Goal: Information Seeking & Learning: Learn about a topic

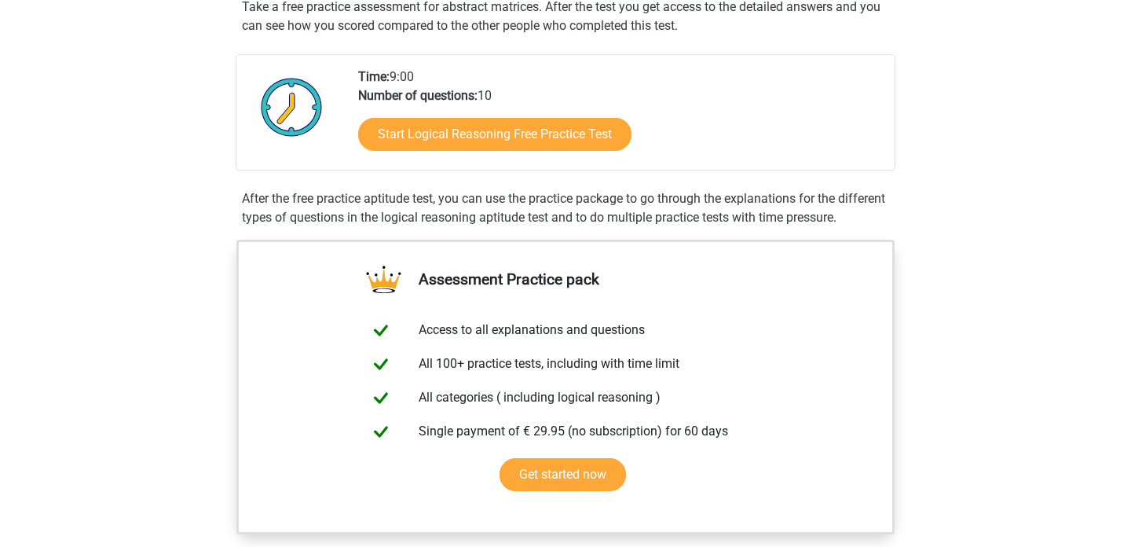
scroll to position [314, 0]
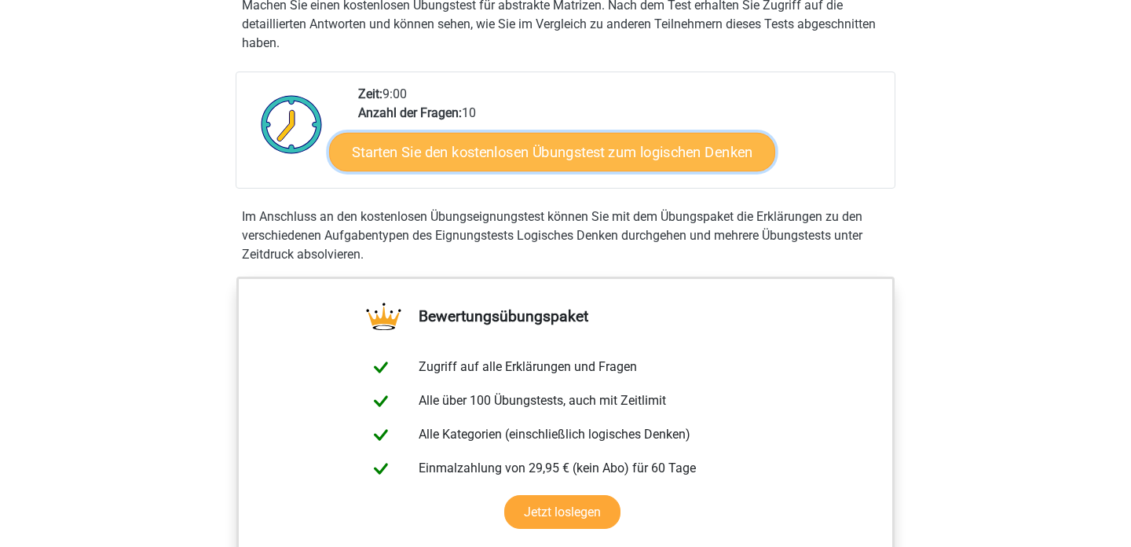
click at [477, 160] on font "Starten Sie den kostenlosen Übungstest zum logischen Denken" at bounding box center [553, 151] width 402 height 17
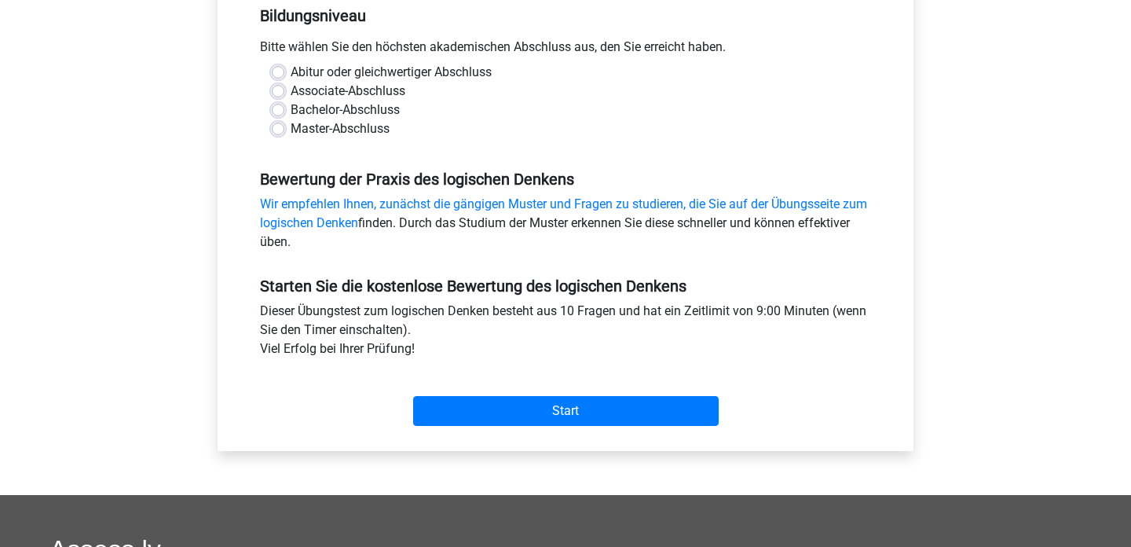
scroll to position [347, 0]
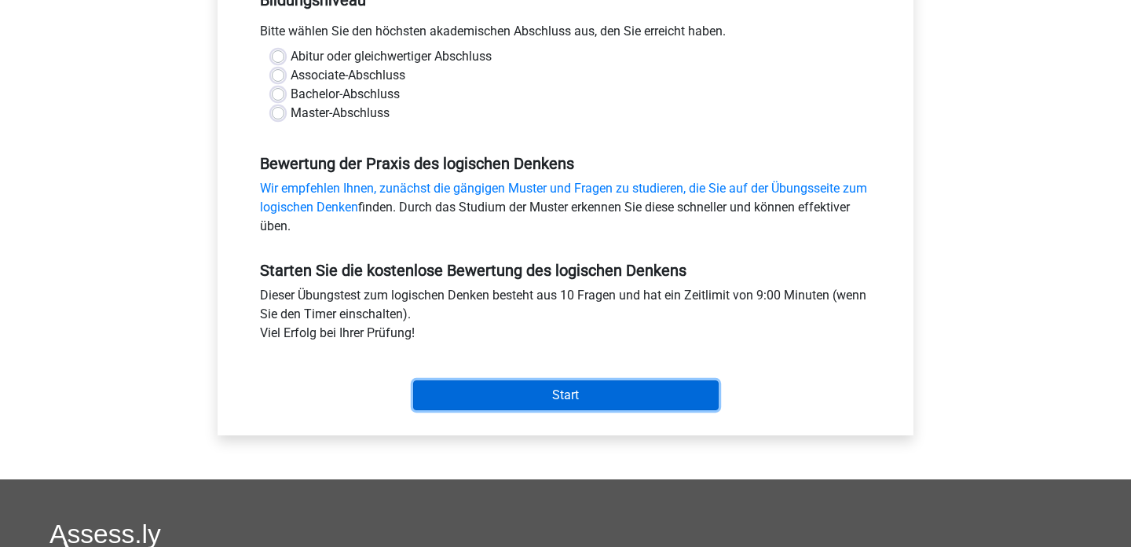
click at [504, 395] on input "Start" at bounding box center [566, 395] width 306 height 30
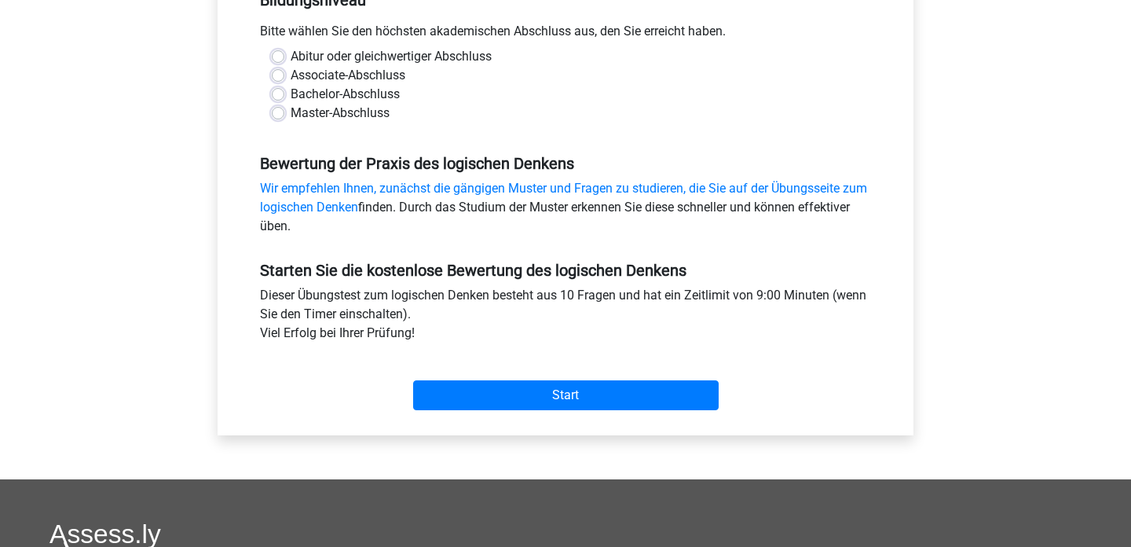
click at [291, 54] on label "Abitur oder gleichwertiger Abschluss" at bounding box center [391, 56] width 201 height 19
click at [277, 54] on input "Abitur oder gleichwertiger Abschluss" at bounding box center [278, 55] width 13 height 16
radio input "true"
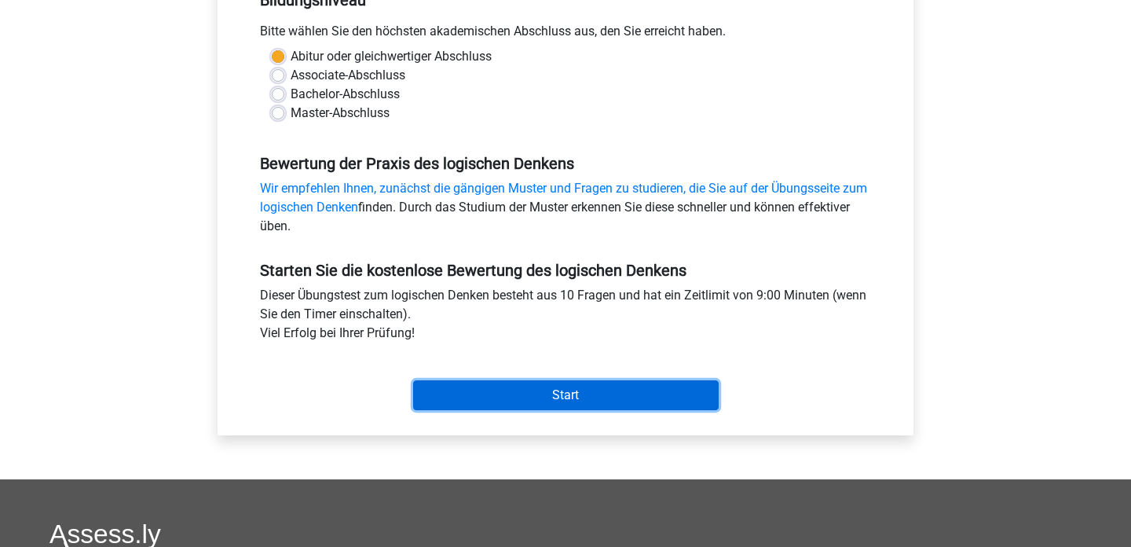
click at [487, 398] on input "Start" at bounding box center [566, 395] width 306 height 30
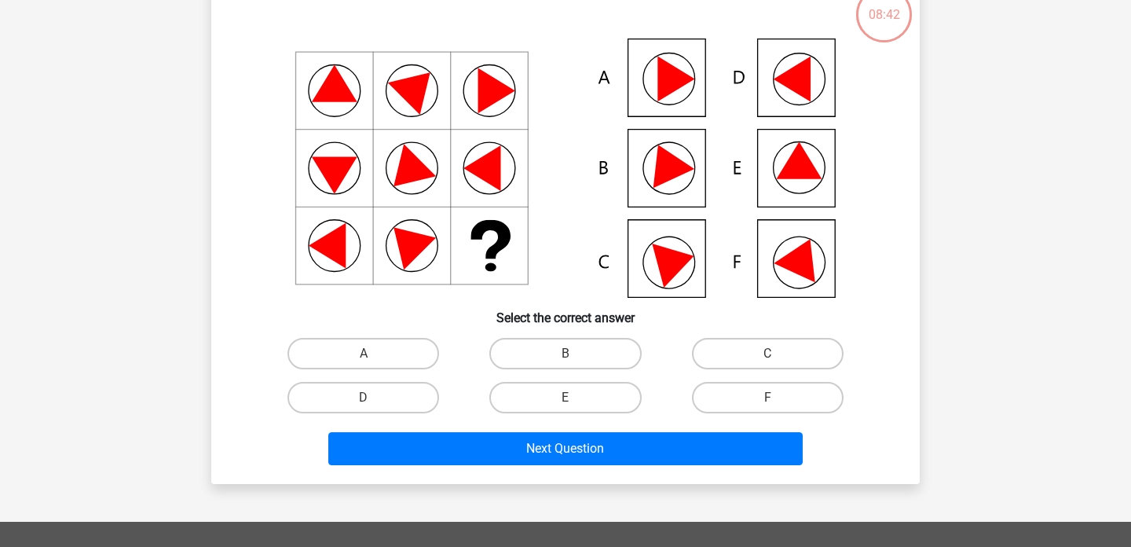
scroll to position [105, 0]
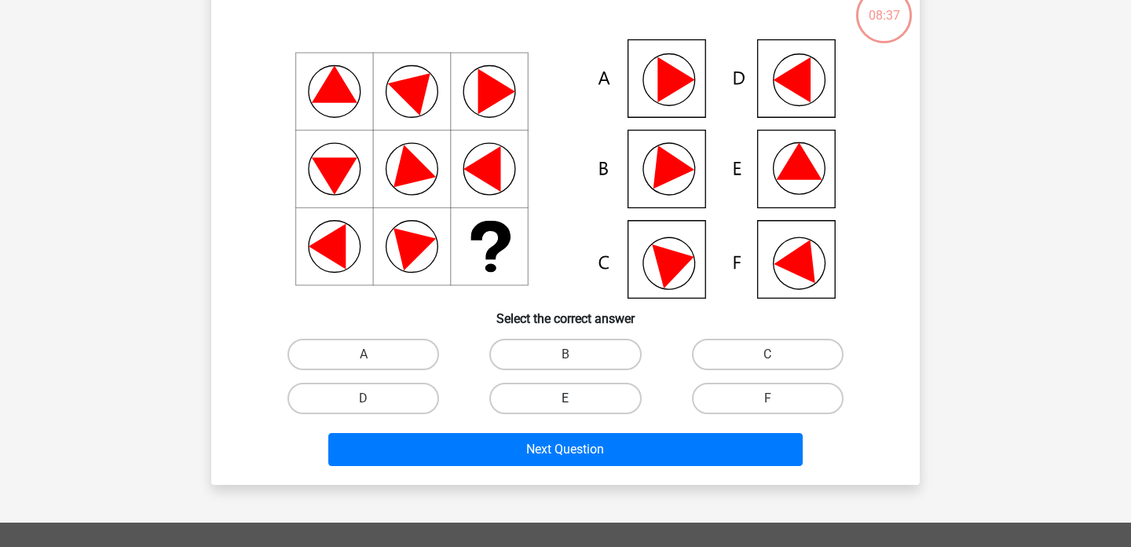
click at [547, 404] on label "E" at bounding box center [566, 398] width 152 height 31
click at [566, 404] on input "E" at bounding box center [571, 403] width 10 height 10
radio input "true"
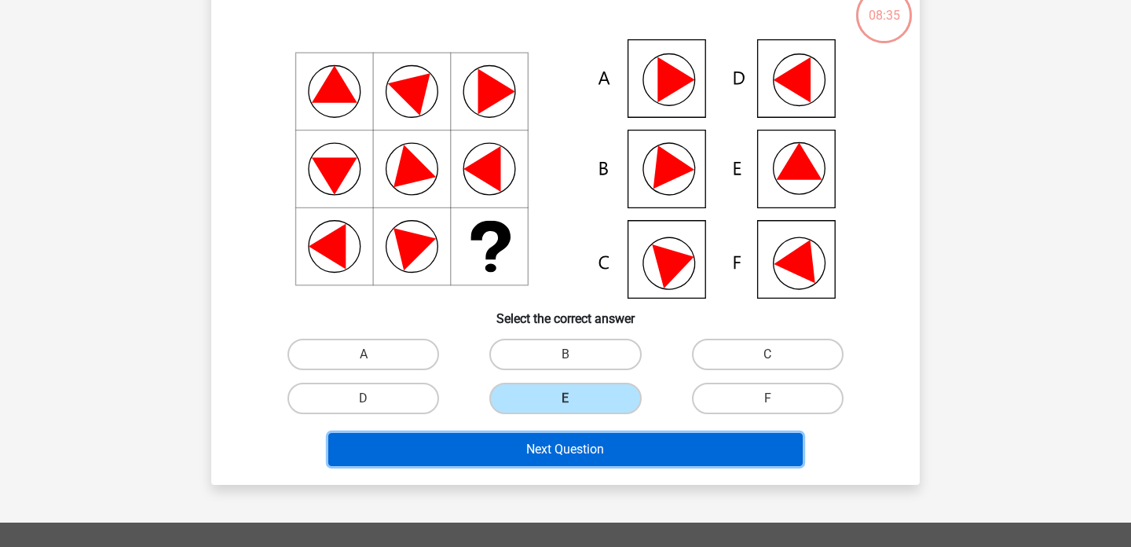
click at [550, 460] on button "Next Question" at bounding box center [565, 449] width 475 height 33
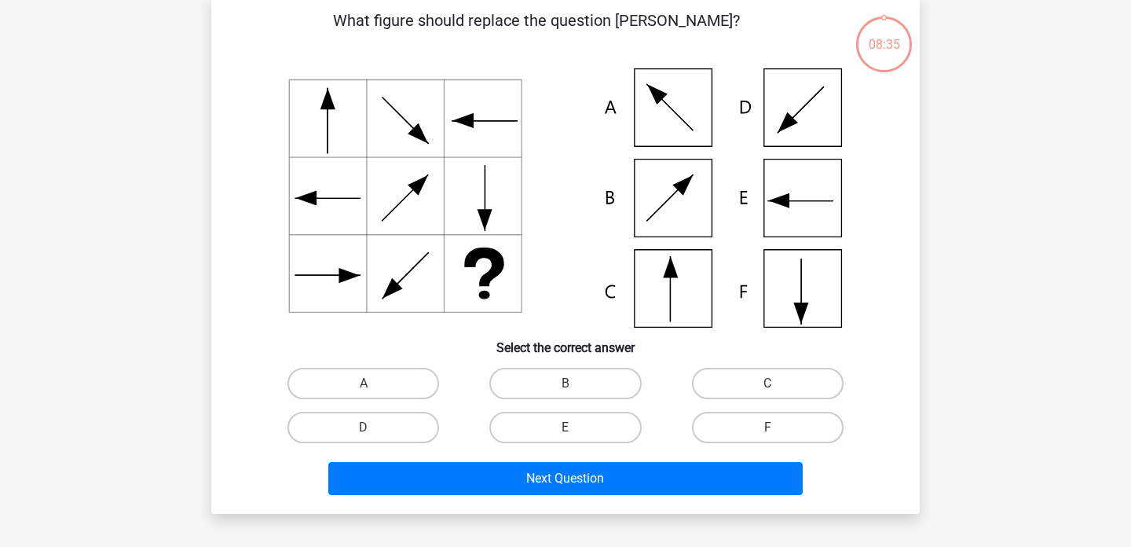
scroll to position [72, 0]
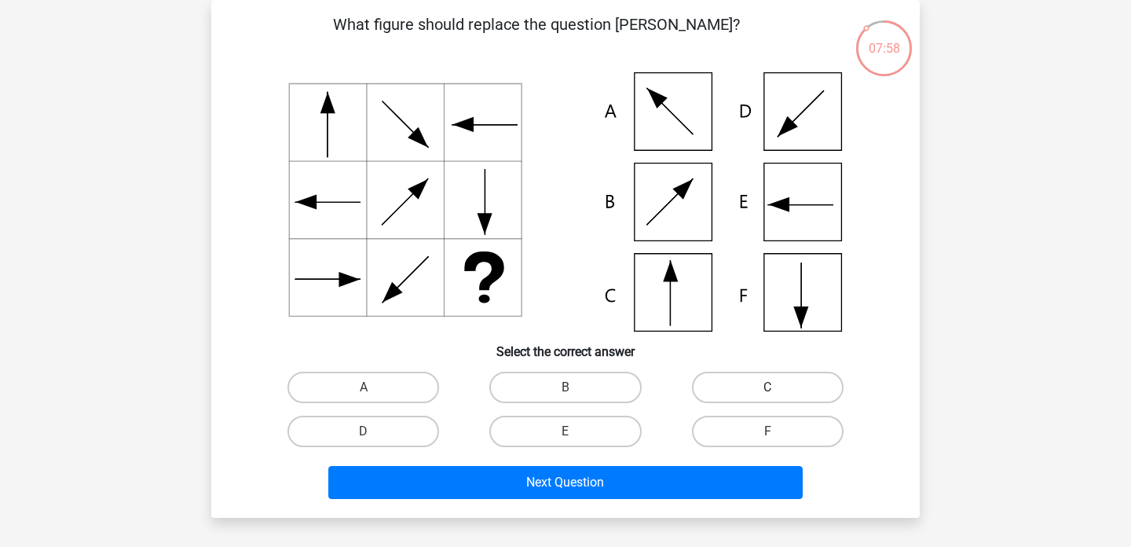
click at [760, 389] on label "C" at bounding box center [768, 387] width 152 height 31
click at [768, 389] on input "C" at bounding box center [773, 392] width 10 height 10
radio input "true"
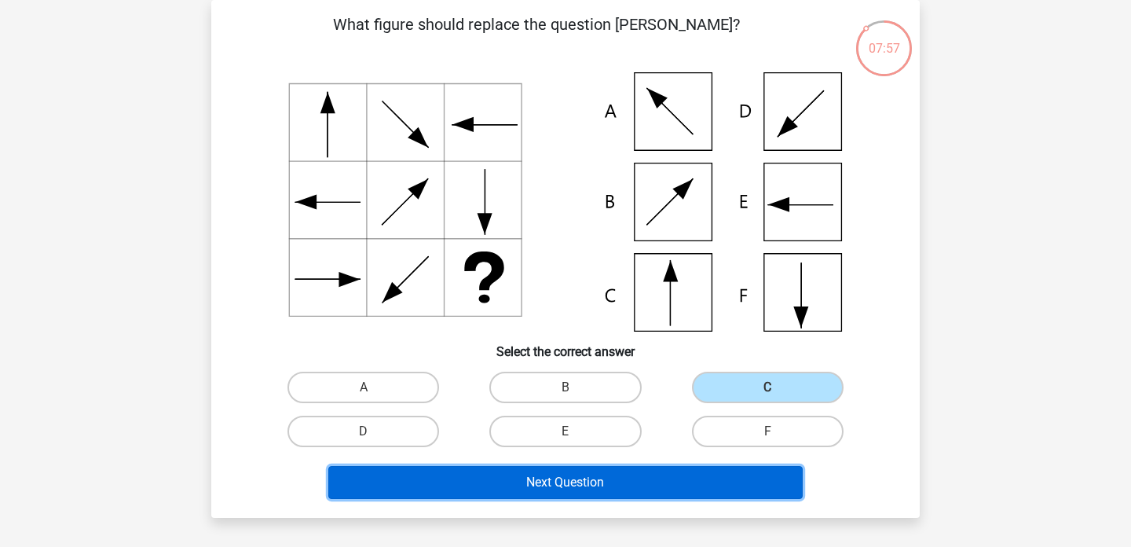
click at [685, 482] on button "Next Question" at bounding box center [565, 482] width 475 height 33
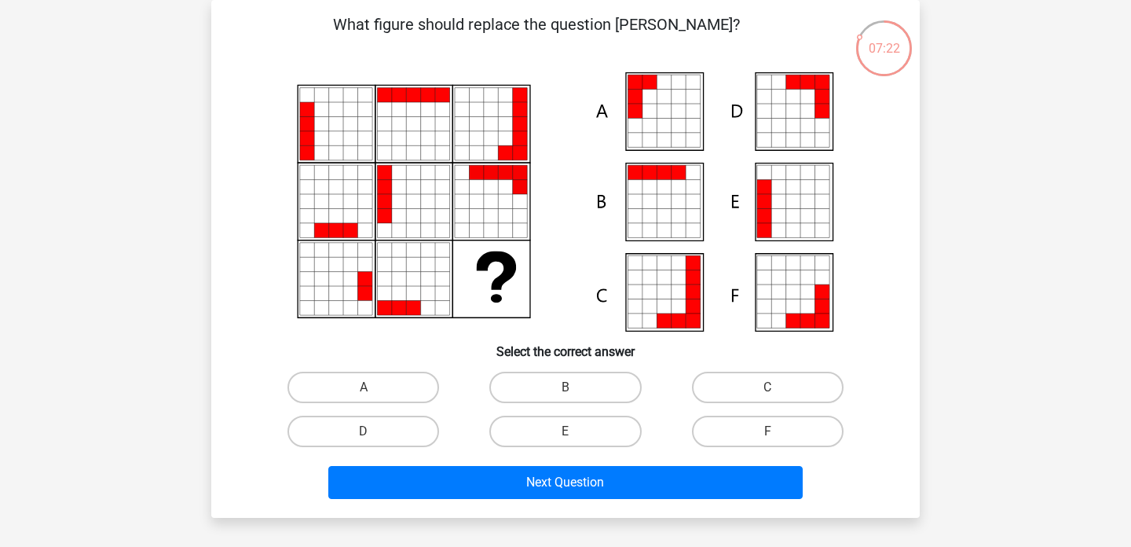
click at [365, 394] on input "A" at bounding box center [369, 392] width 10 height 10
radio input "true"
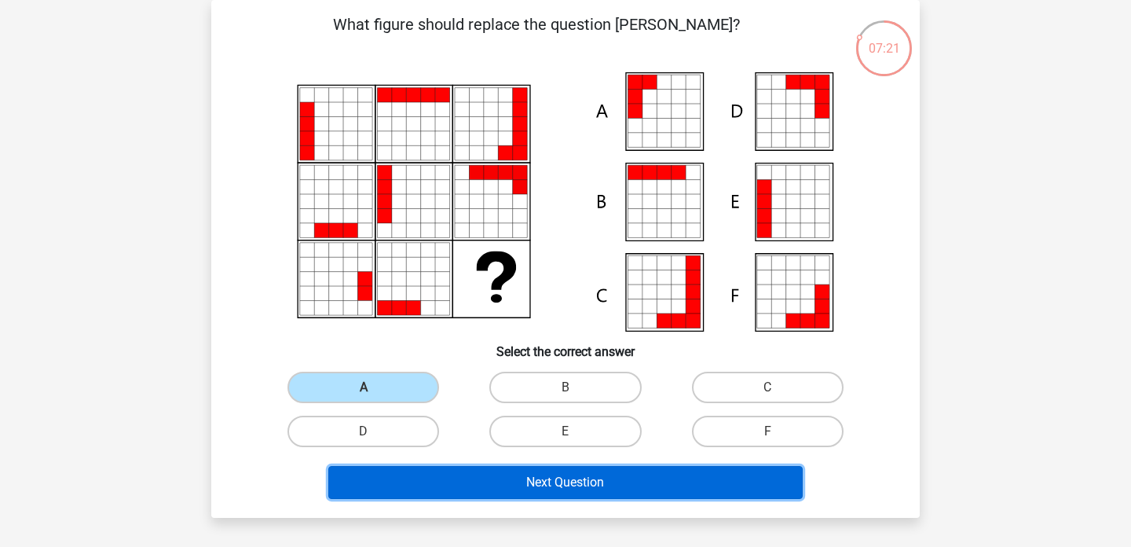
click at [415, 490] on button "Next Question" at bounding box center [565, 482] width 475 height 33
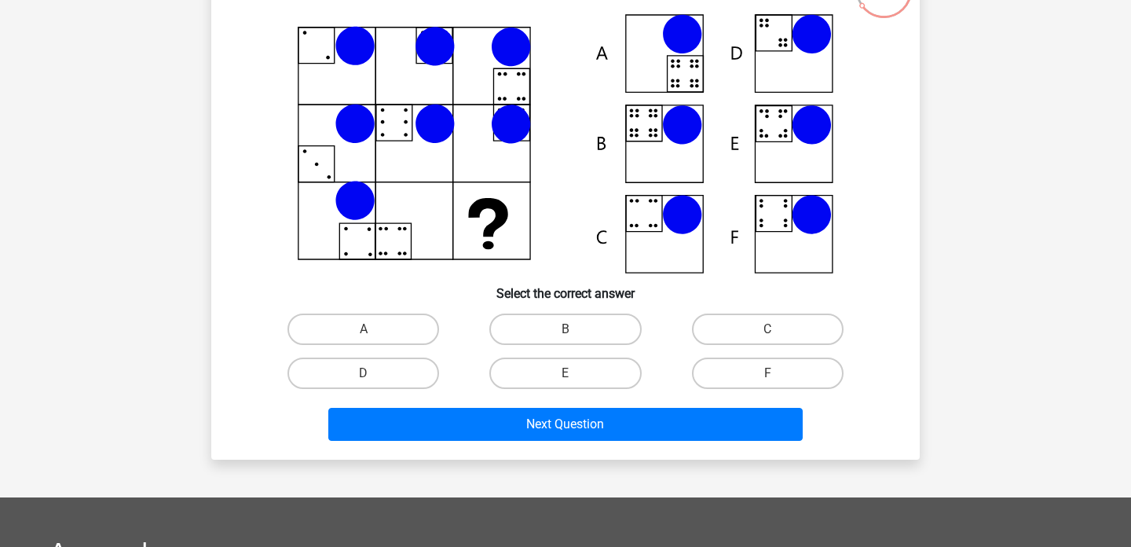
scroll to position [139, 0]
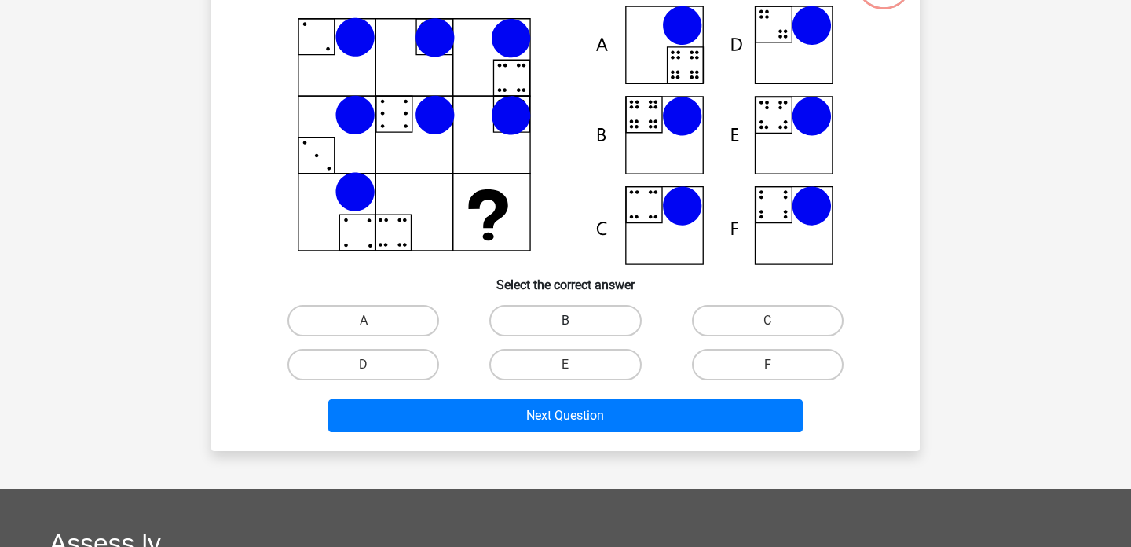
click at [551, 322] on label "B" at bounding box center [566, 320] width 152 height 31
click at [566, 322] on input "B" at bounding box center [571, 326] width 10 height 10
radio input "true"
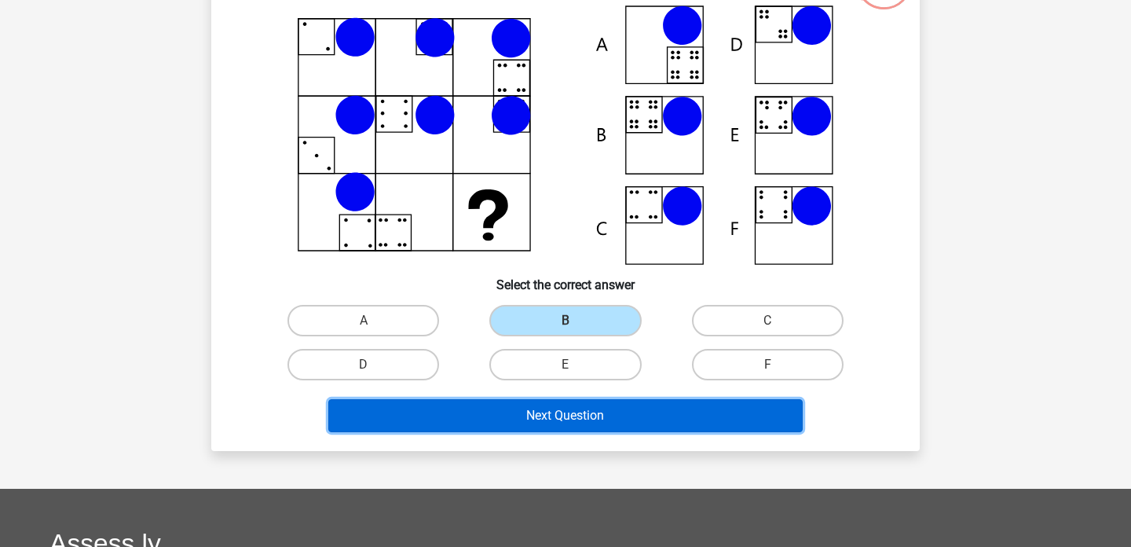
click at [550, 414] on button "Next Question" at bounding box center [565, 415] width 475 height 33
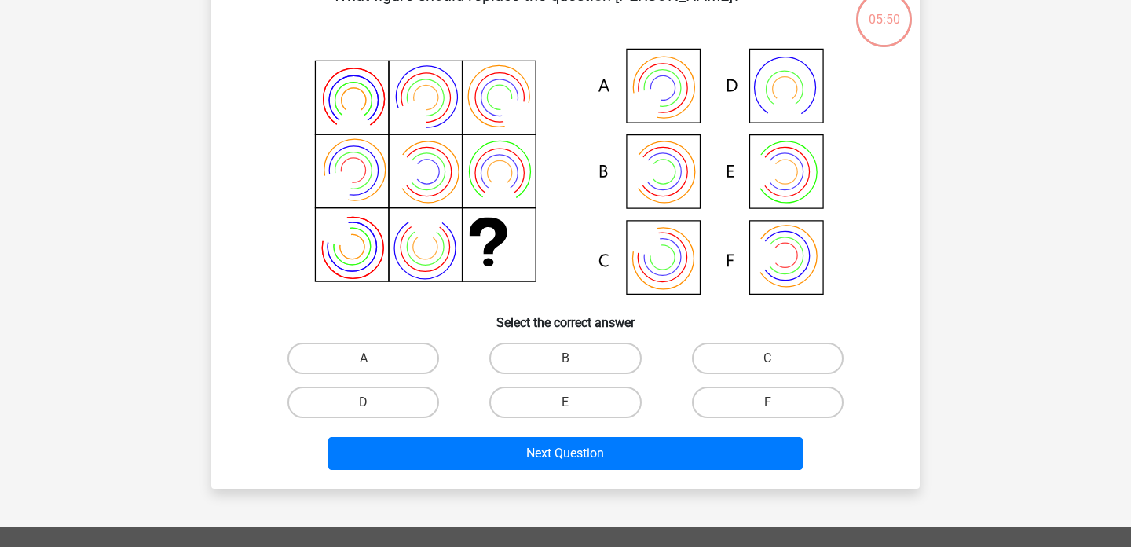
scroll to position [72, 0]
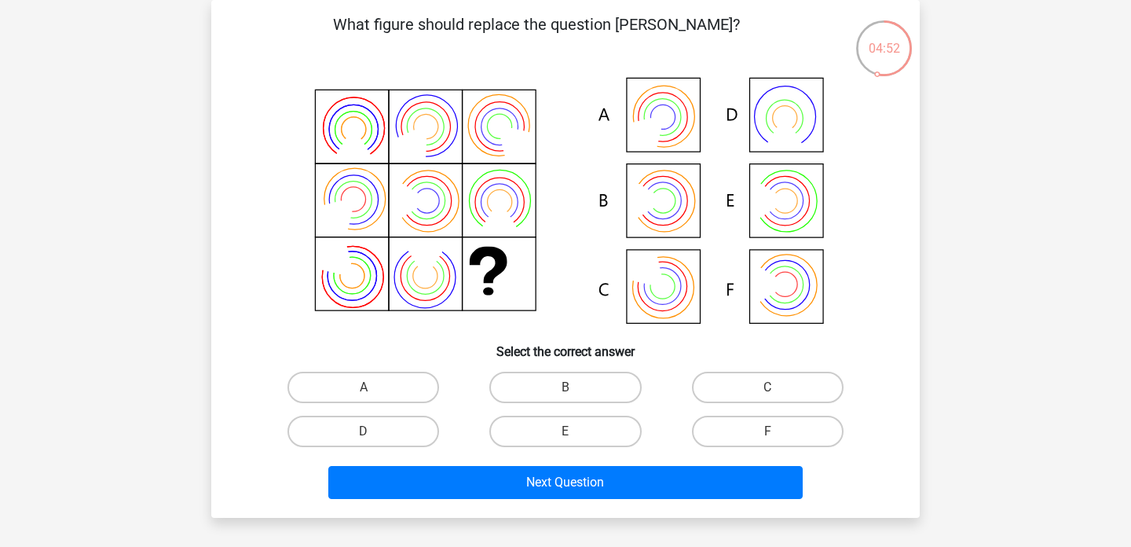
click at [566, 391] on input "B" at bounding box center [571, 392] width 10 height 10
radio input "true"
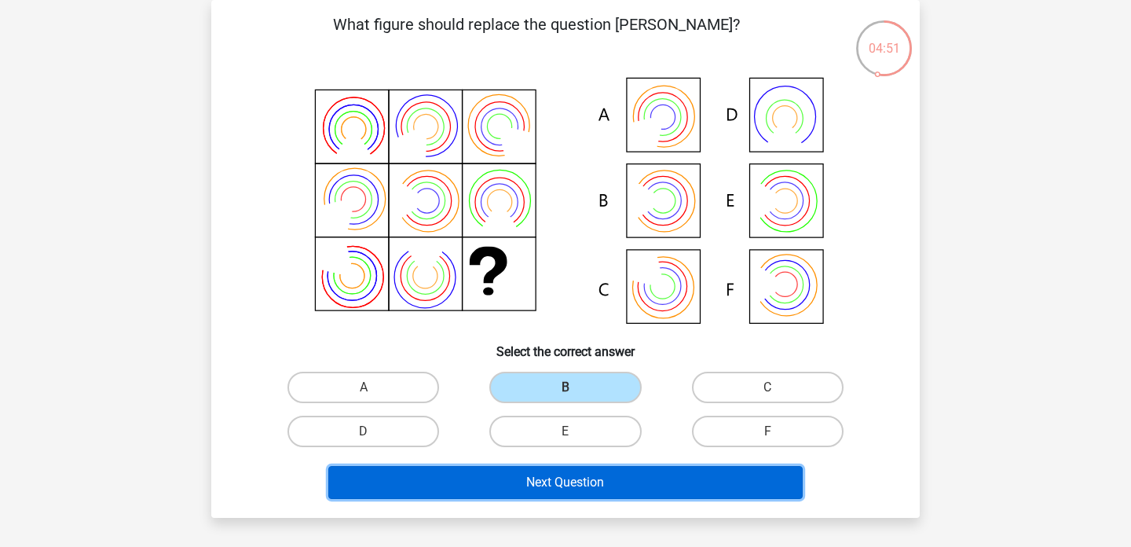
click at [570, 486] on button "Next Question" at bounding box center [565, 482] width 475 height 33
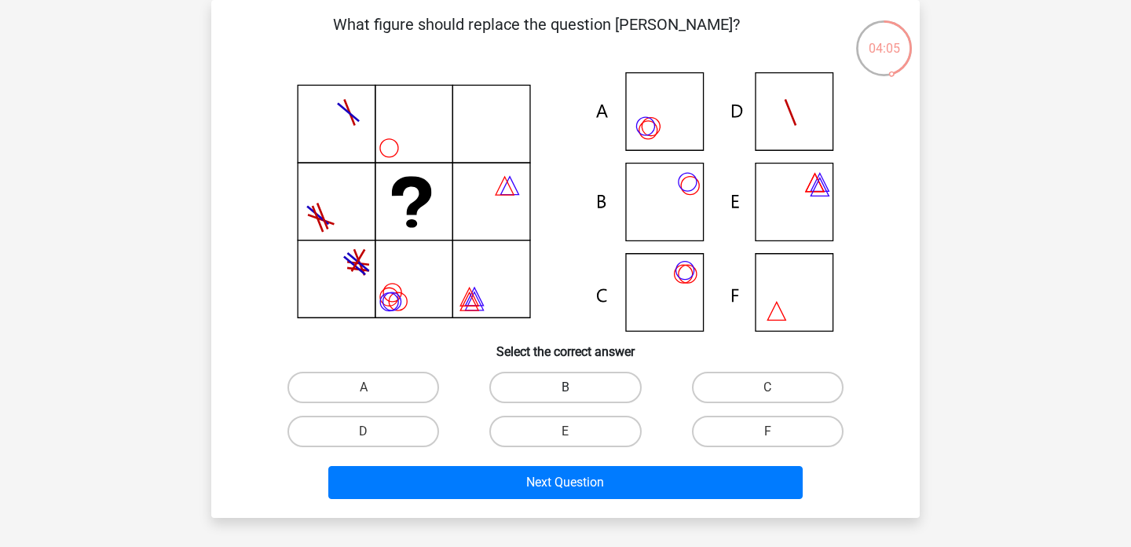
click at [542, 383] on label "B" at bounding box center [566, 387] width 152 height 31
click at [566, 387] on input "B" at bounding box center [571, 392] width 10 height 10
radio input "true"
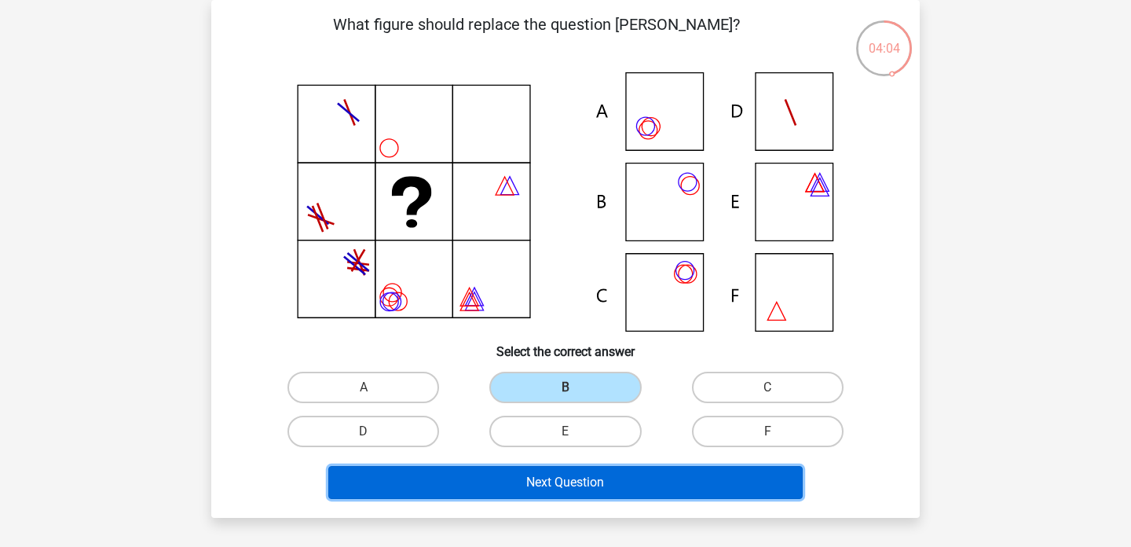
click at [546, 484] on button "Next Question" at bounding box center [565, 482] width 475 height 33
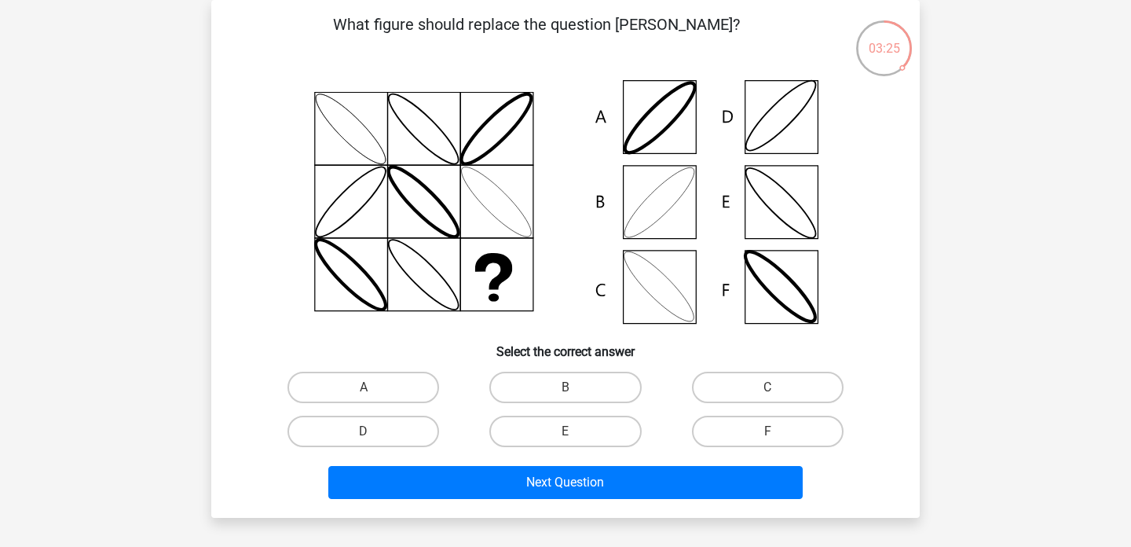
click at [570, 391] on input "B" at bounding box center [571, 392] width 10 height 10
radio input "true"
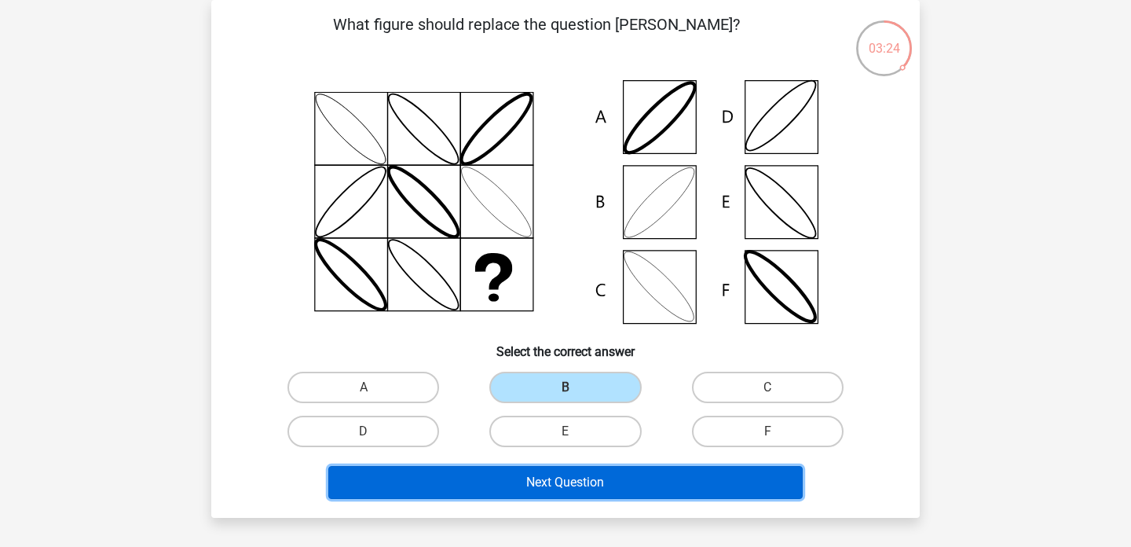
click at [585, 486] on button "Next Question" at bounding box center [565, 482] width 475 height 33
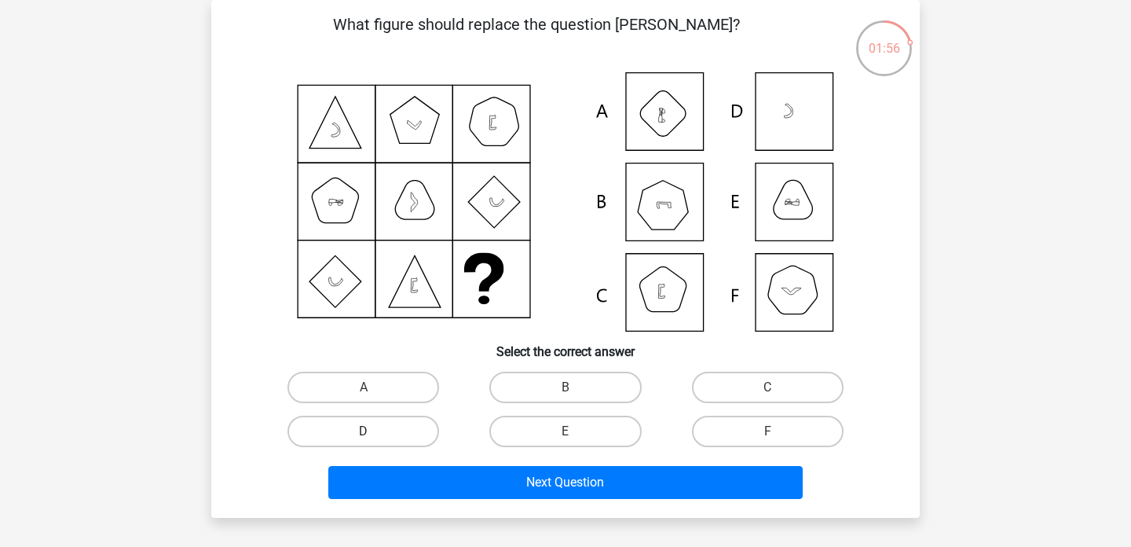
click at [359, 427] on label "D" at bounding box center [364, 431] width 152 height 31
click at [364, 431] on input "D" at bounding box center [369, 436] width 10 height 10
radio input "true"
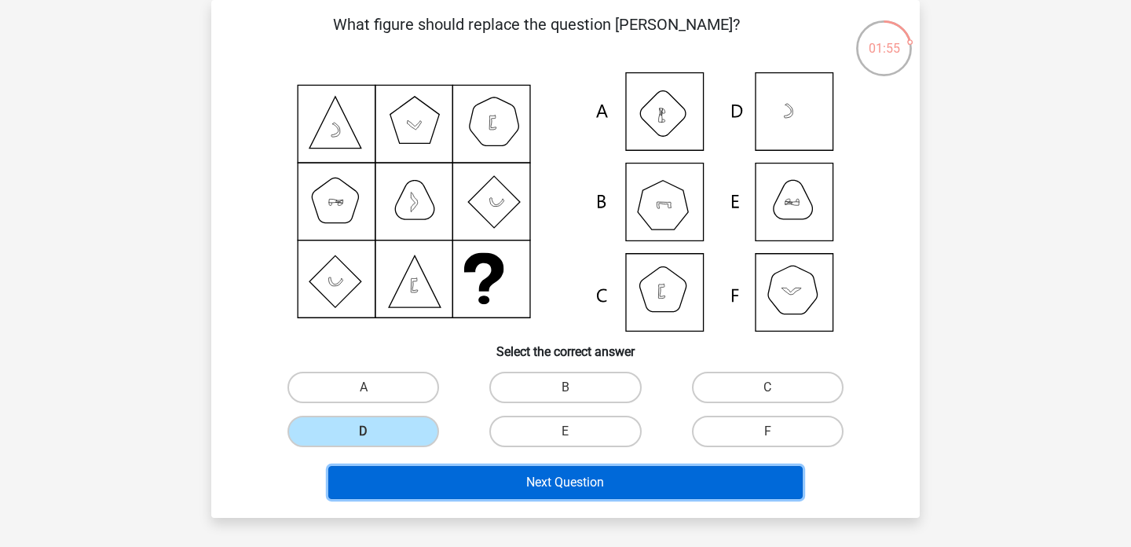
click at [434, 486] on button "Next Question" at bounding box center [565, 482] width 475 height 33
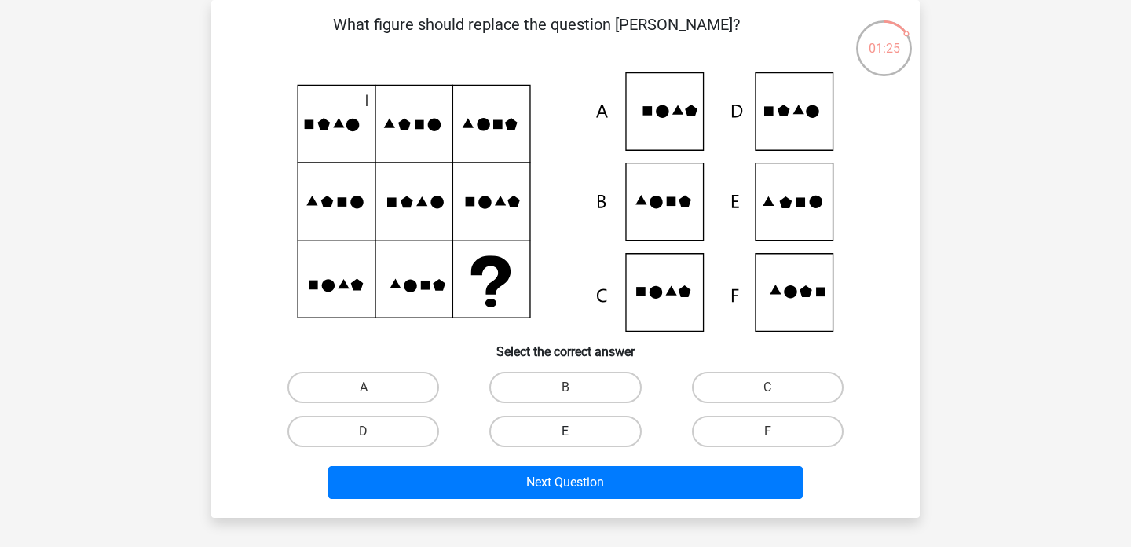
click at [531, 432] on label "E" at bounding box center [566, 431] width 152 height 31
click at [566, 432] on input "E" at bounding box center [571, 436] width 10 height 10
radio input "true"
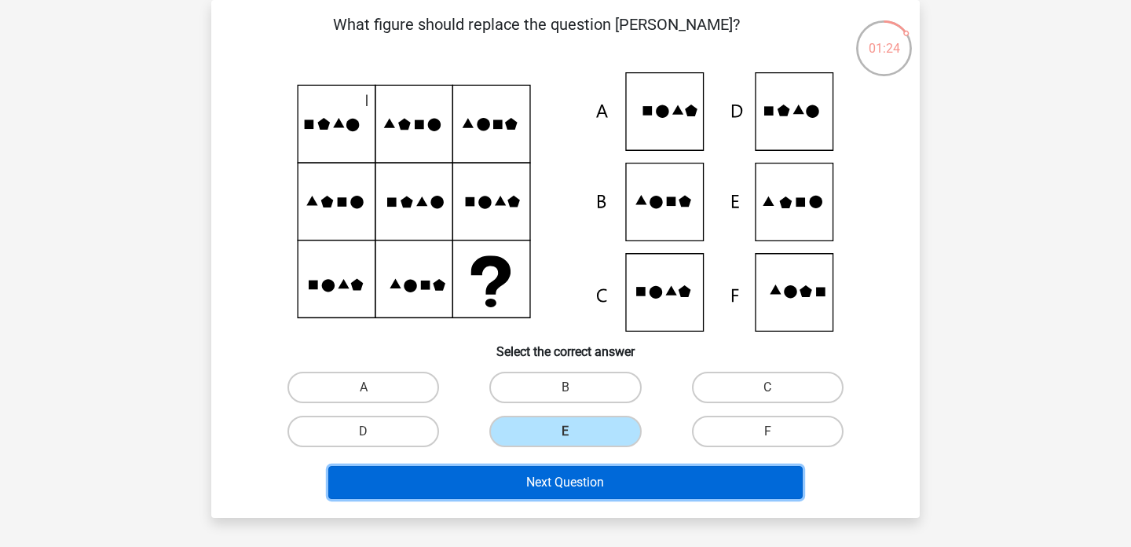
click at [532, 490] on button "Next Question" at bounding box center [565, 482] width 475 height 33
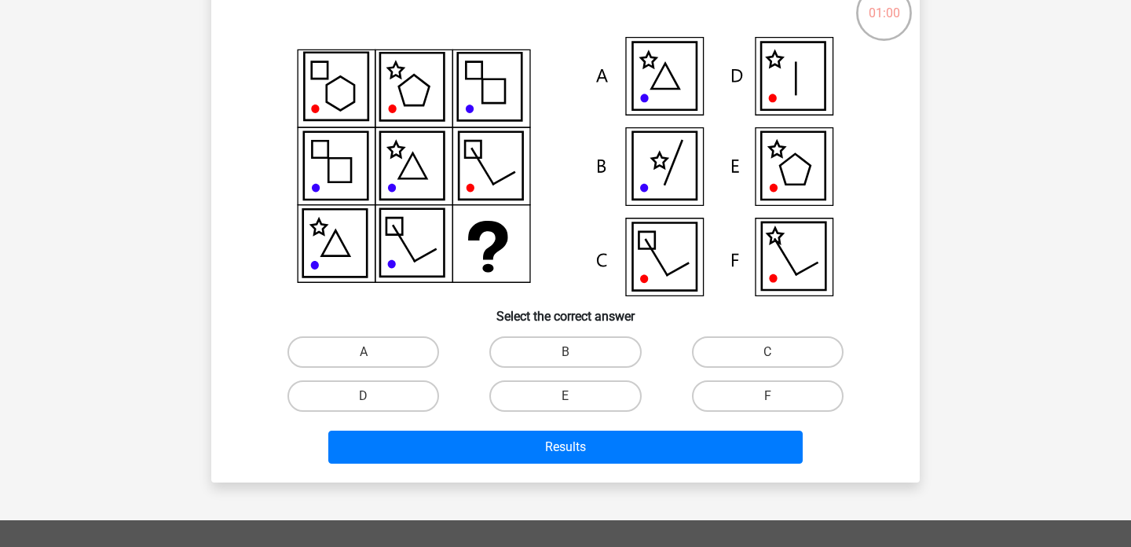
scroll to position [130, 0]
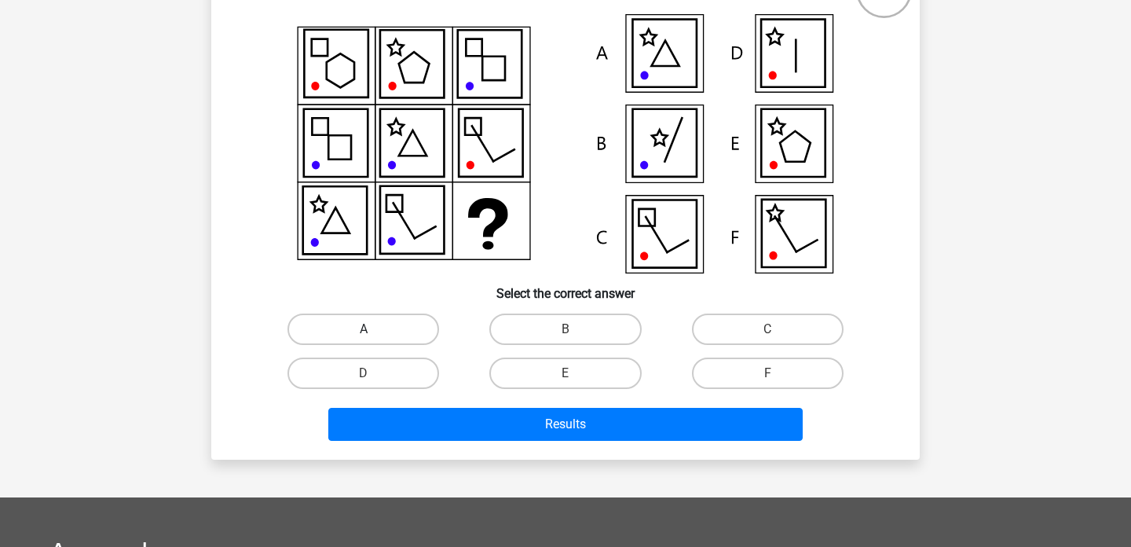
click at [359, 336] on label "A" at bounding box center [364, 329] width 152 height 31
click at [364, 336] on input "A" at bounding box center [369, 334] width 10 height 10
radio input "true"
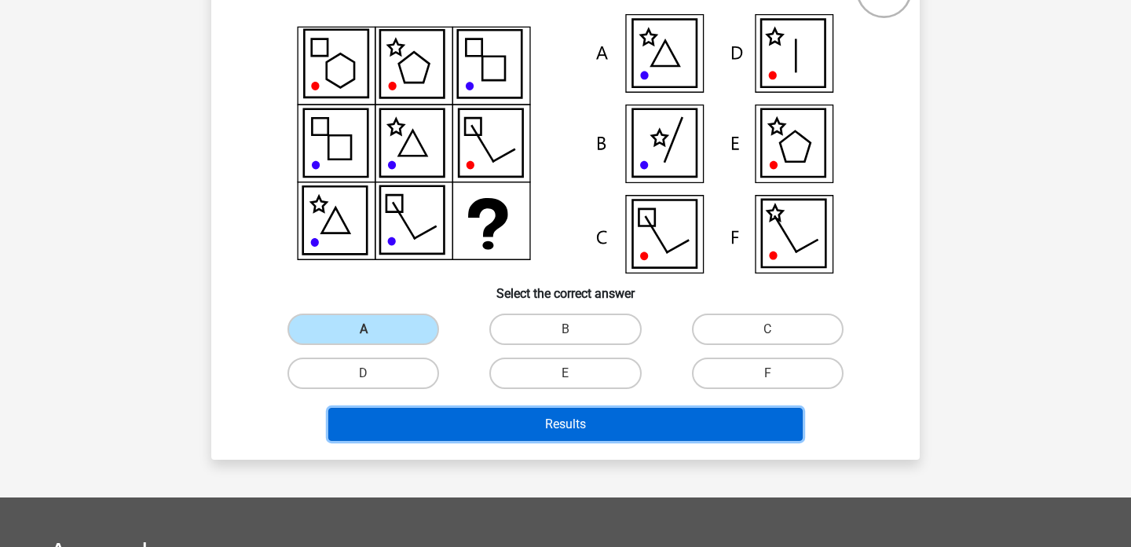
click at [411, 423] on button "Results" at bounding box center [565, 424] width 475 height 33
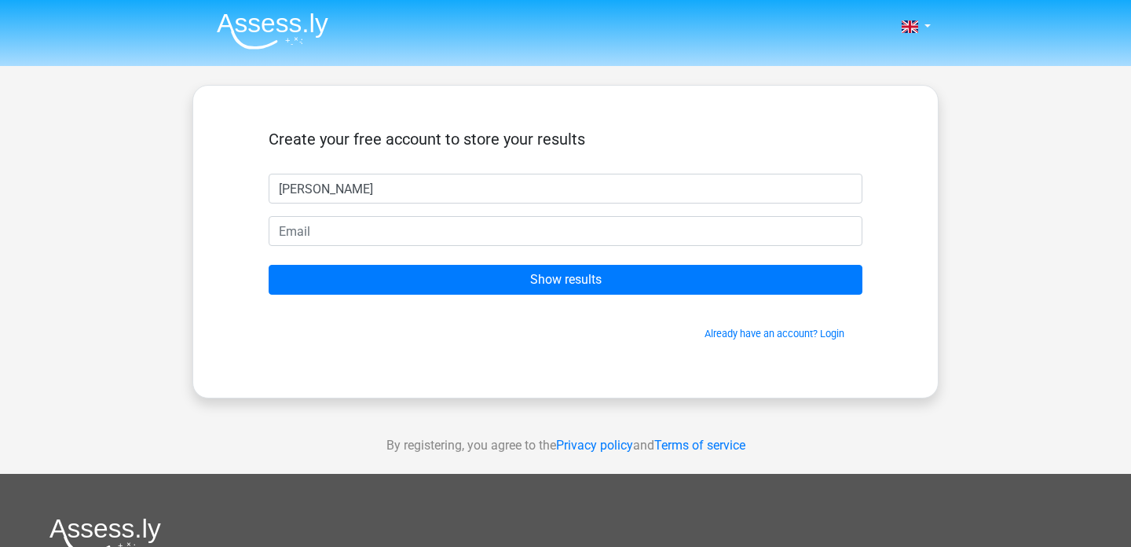
type input "Yvonne"
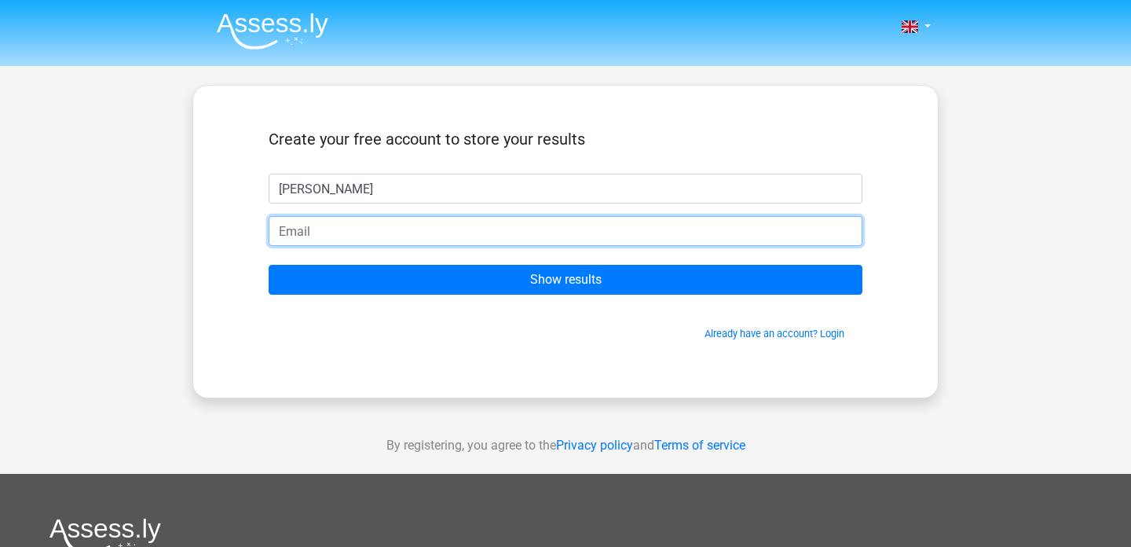
click at [316, 233] on input "email" at bounding box center [566, 231] width 594 height 30
type input "staat@gmx.ch"
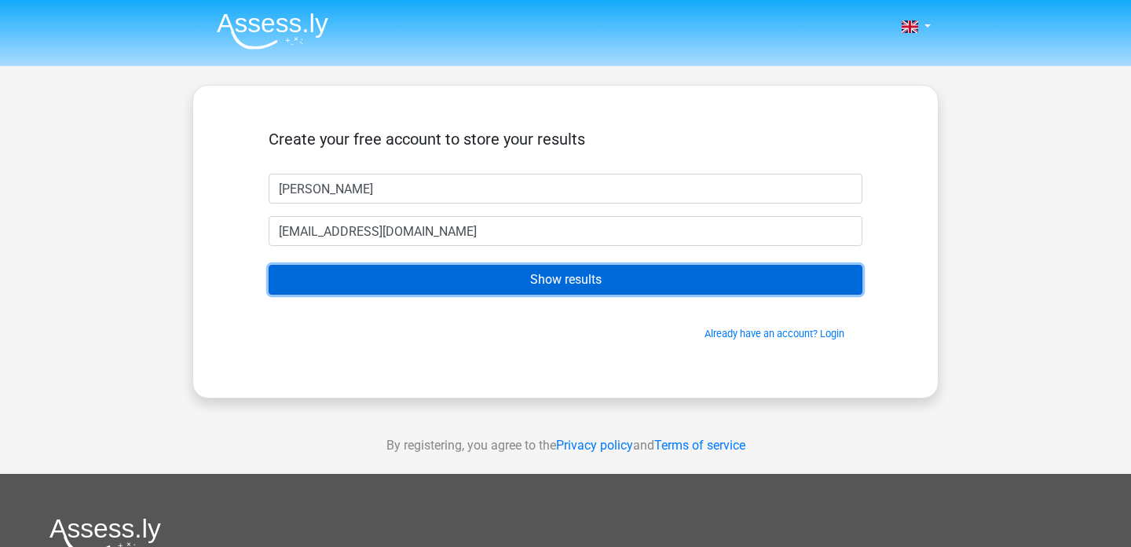
click at [416, 280] on input "Show results" at bounding box center [566, 280] width 594 height 30
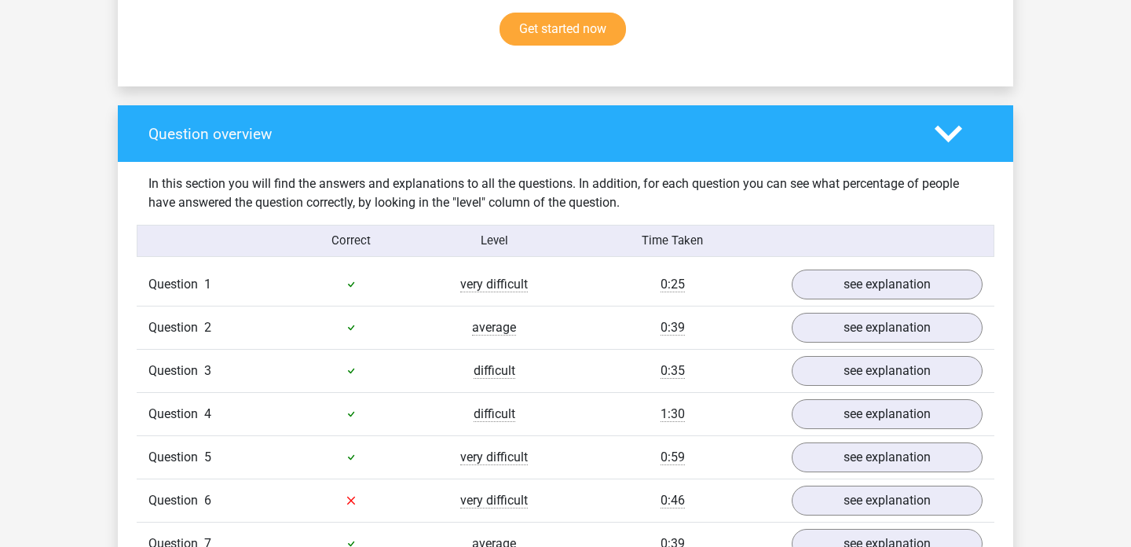
scroll to position [1062, 0]
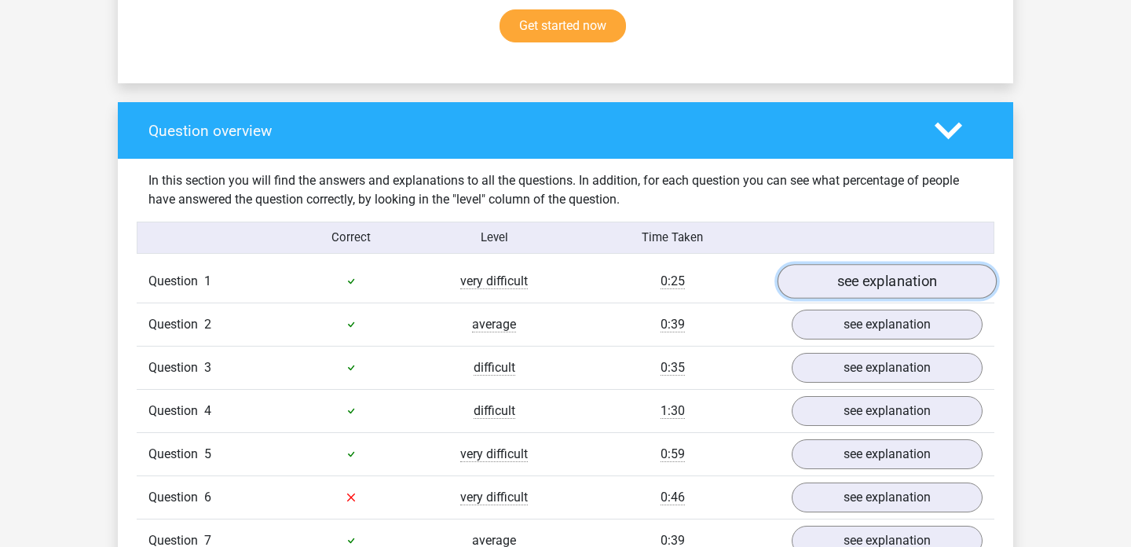
click at [823, 281] on link "see explanation" at bounding box center [887, 281] width 219 height 35
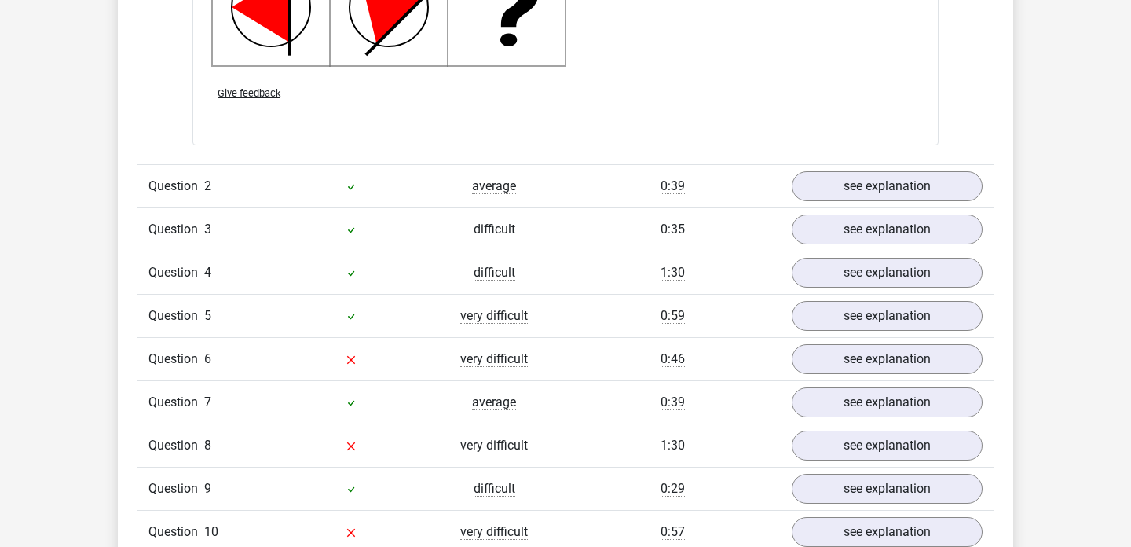
scroll to position [2202, 0]
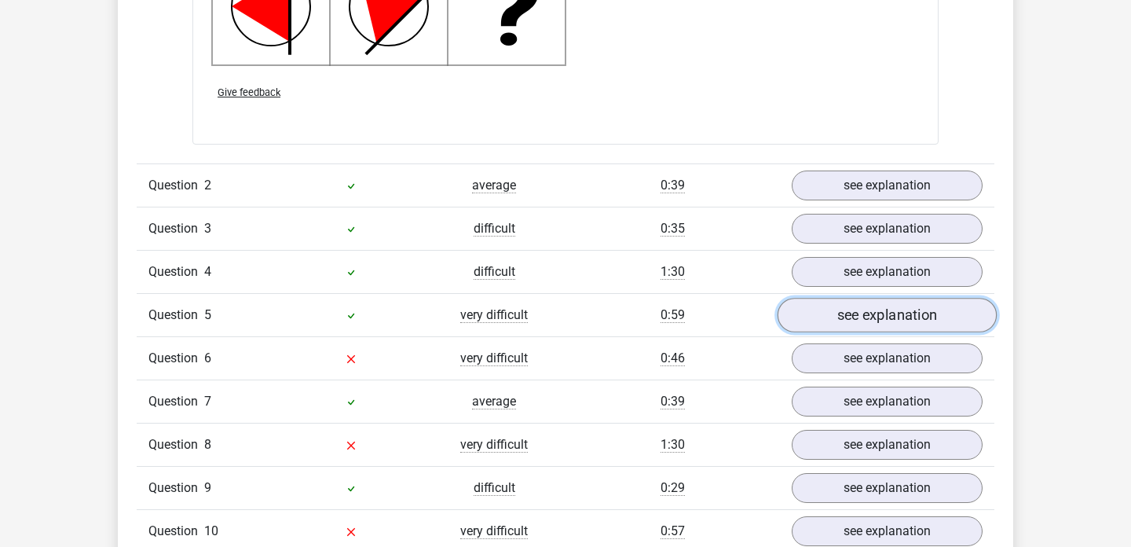
click at [879, 317] on link "see explanation" at bounding box center [887, 315] width 219 height 35
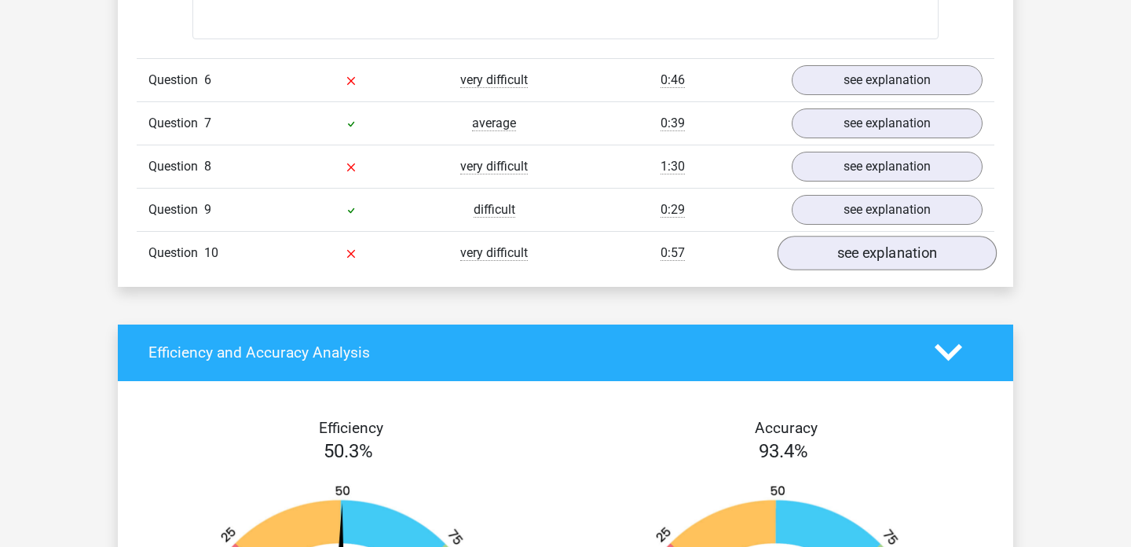
scroll to position [3529, 0]
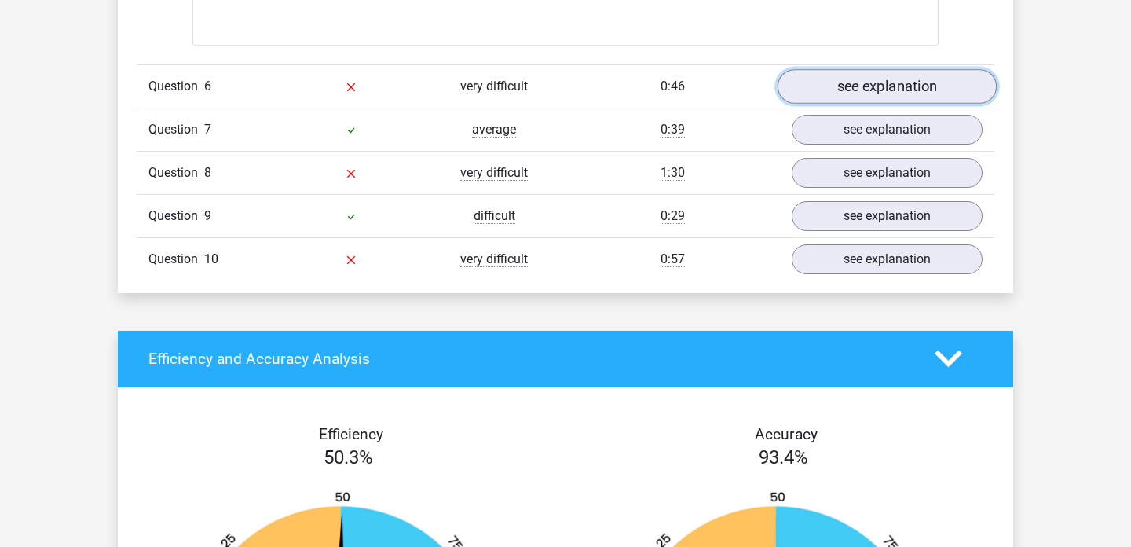
click at [862, 85] on link "see explanation" at bounding box center [887, 86] width 219 height 35
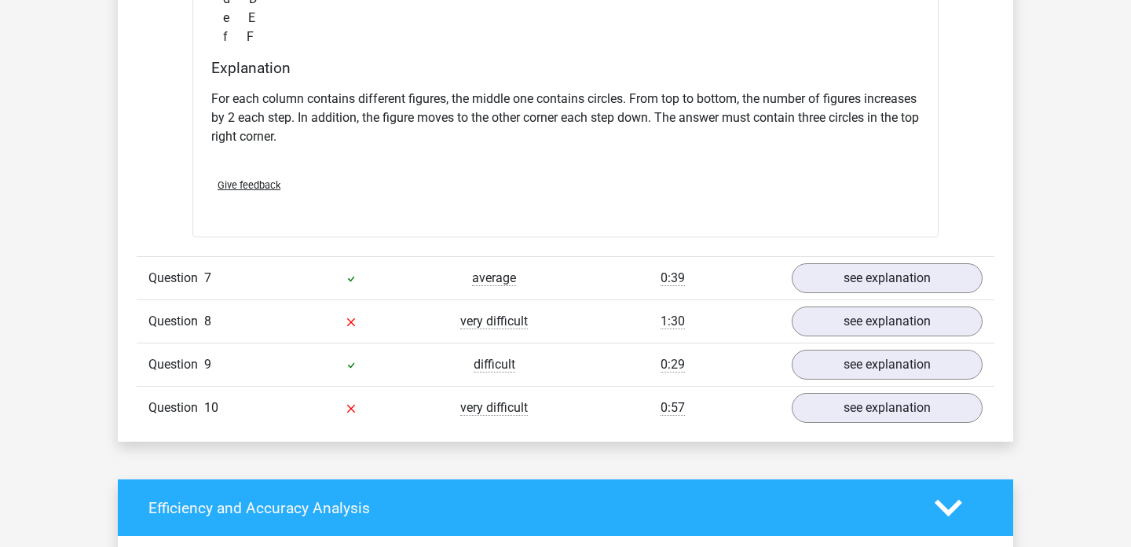
scroll to position [4030, 0]
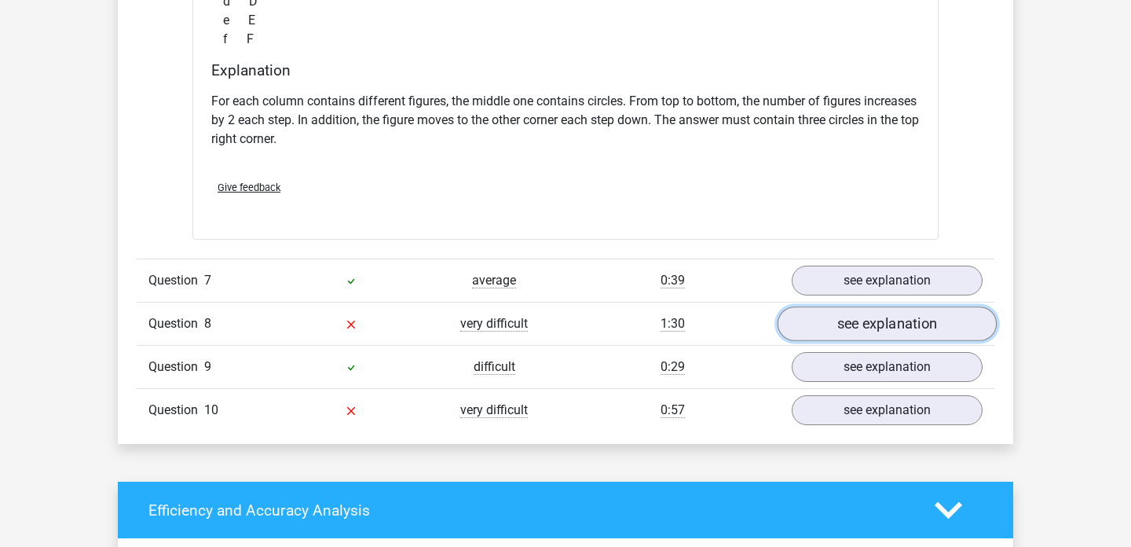
click at [861, 330] on link "see explanation" at bounding box center [887, 323] width 219 height 35
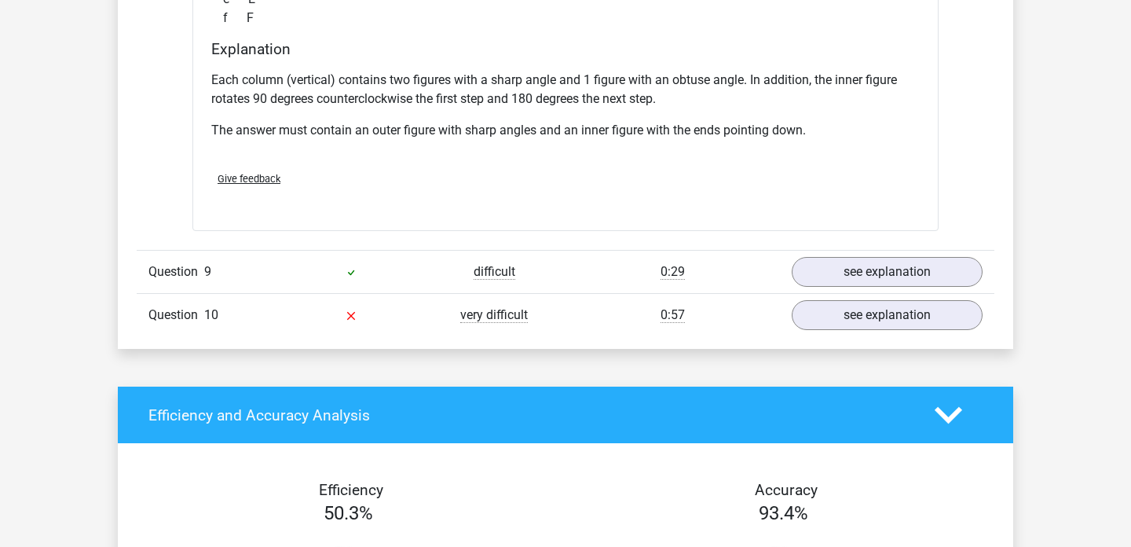
scroll to position [4791, 0]
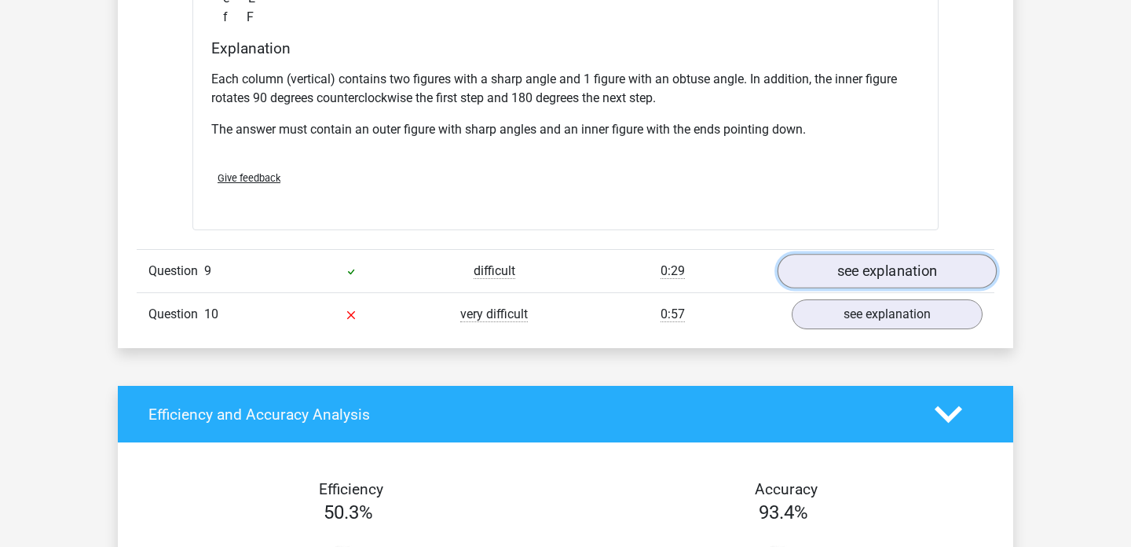
click at [874, 269] on link "see explanation" at bounding box center [887, 272] width 219 height 35
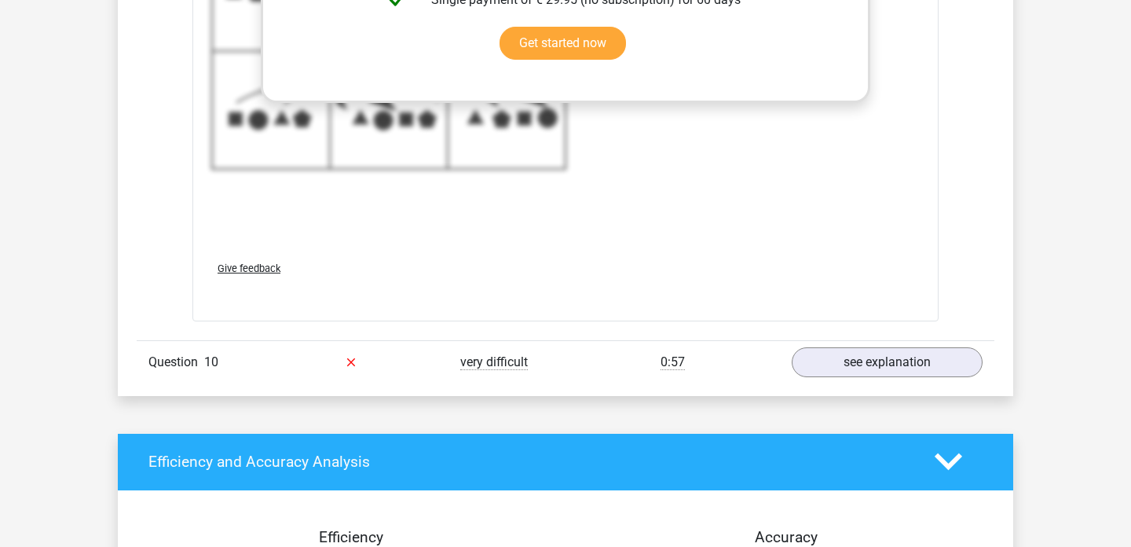
scroll to position [5854, 0]
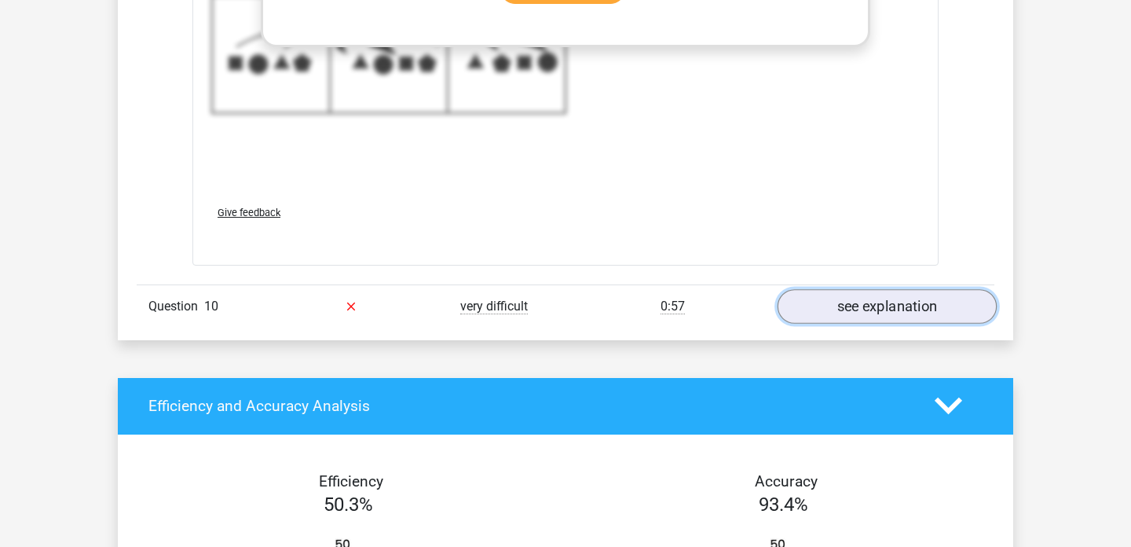
click at [866, 310] on link "see explanation" at bounding box center [887, 306] width 219 height 35
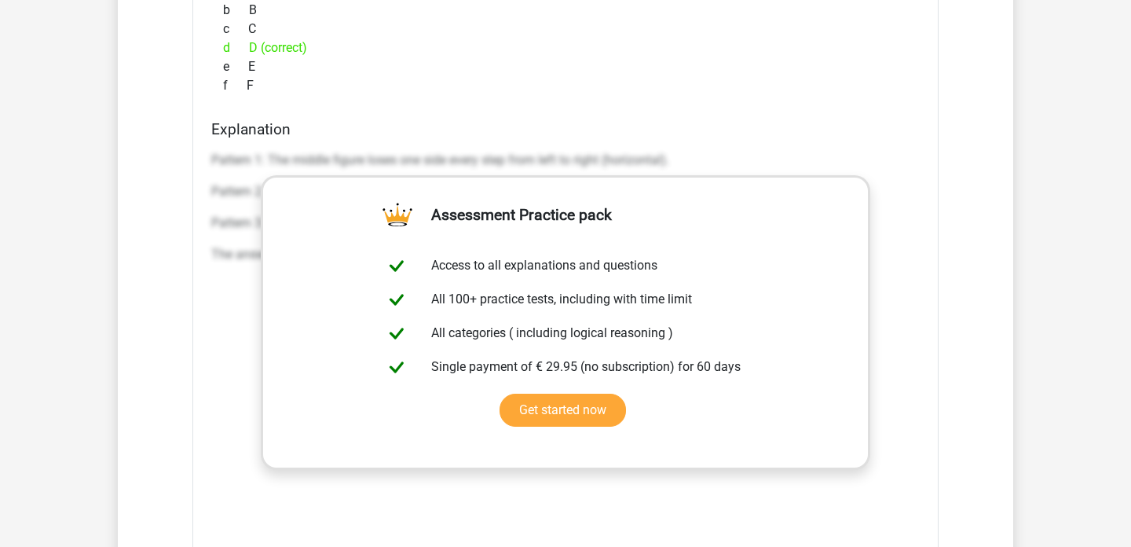
scroll to position [6637, 0]
